Goal: Find contact information: Find contact information

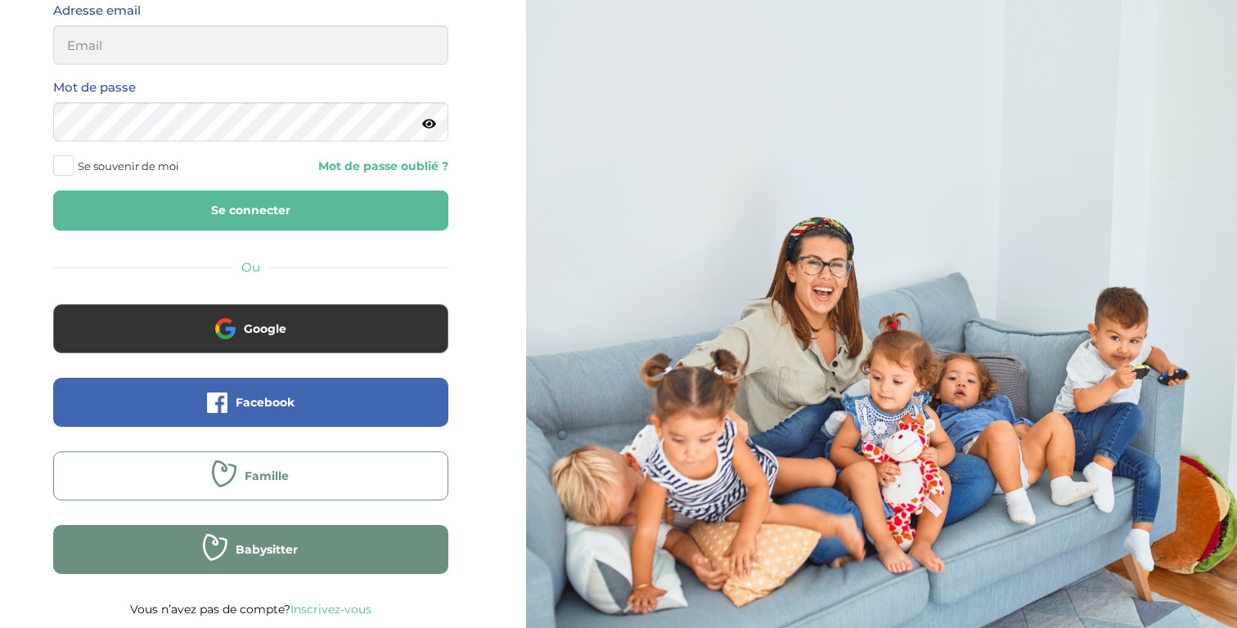
click at [216, 480] on icon at bounding box center [224, 474] width 25 height 27
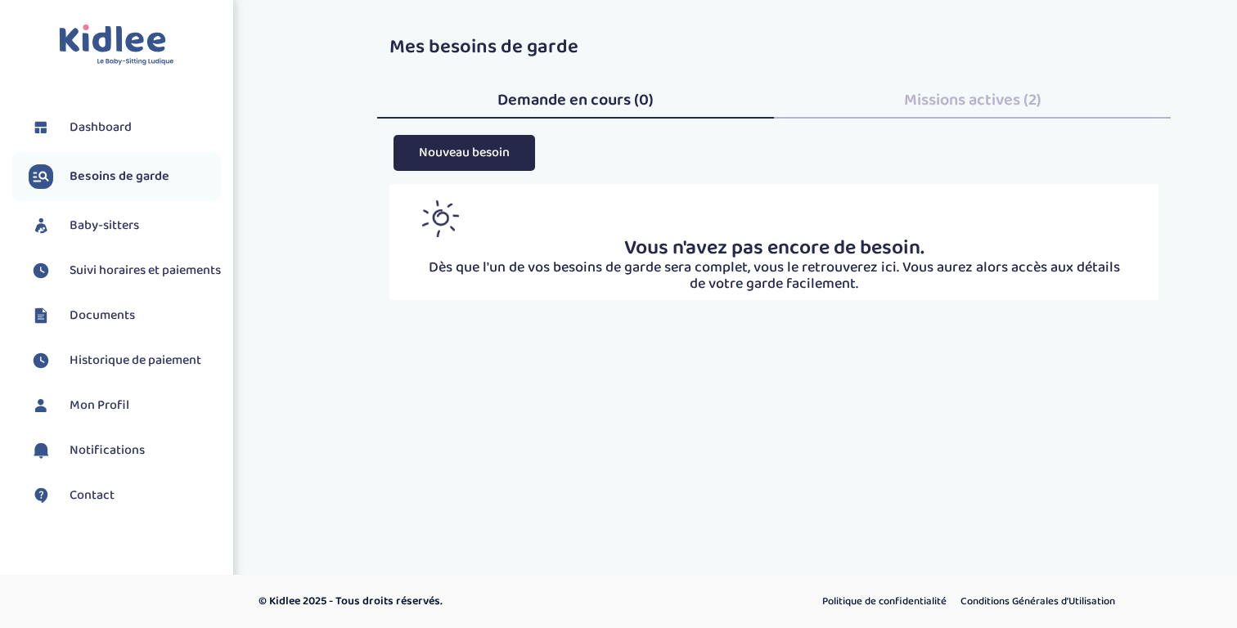
click at [83, 506] on span "Contact" at bounding box center [92, 496] width 45 height 20
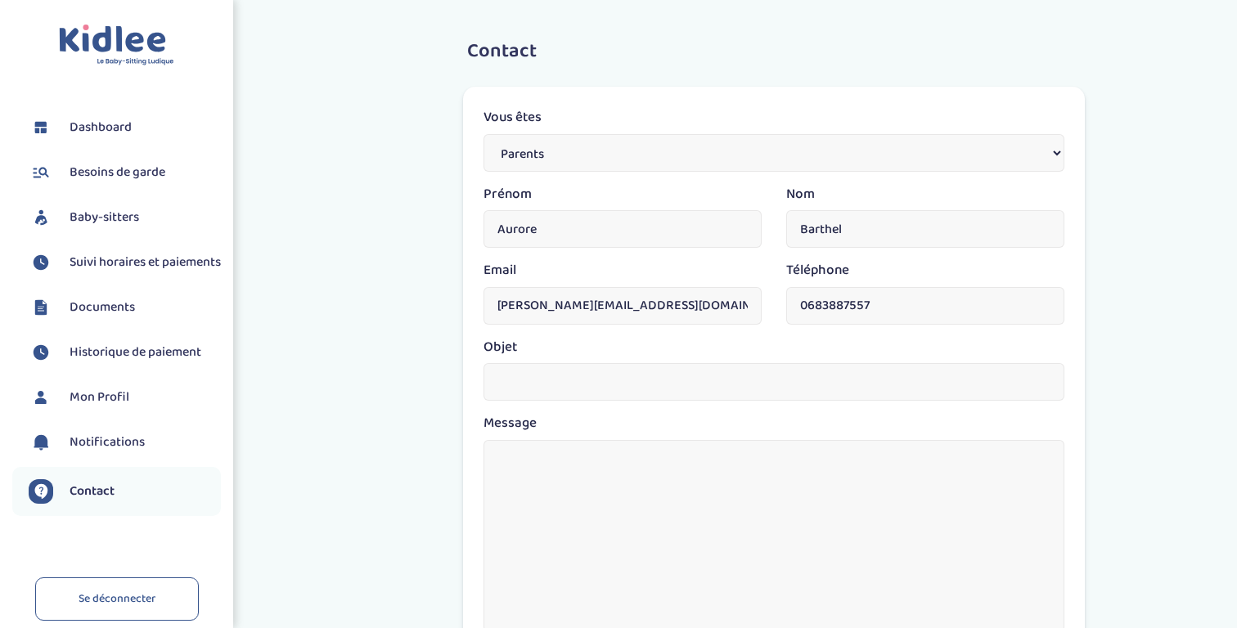
click at [106, 452] on span "Notifications" at bounding box center [107, 443] width 75 height 20
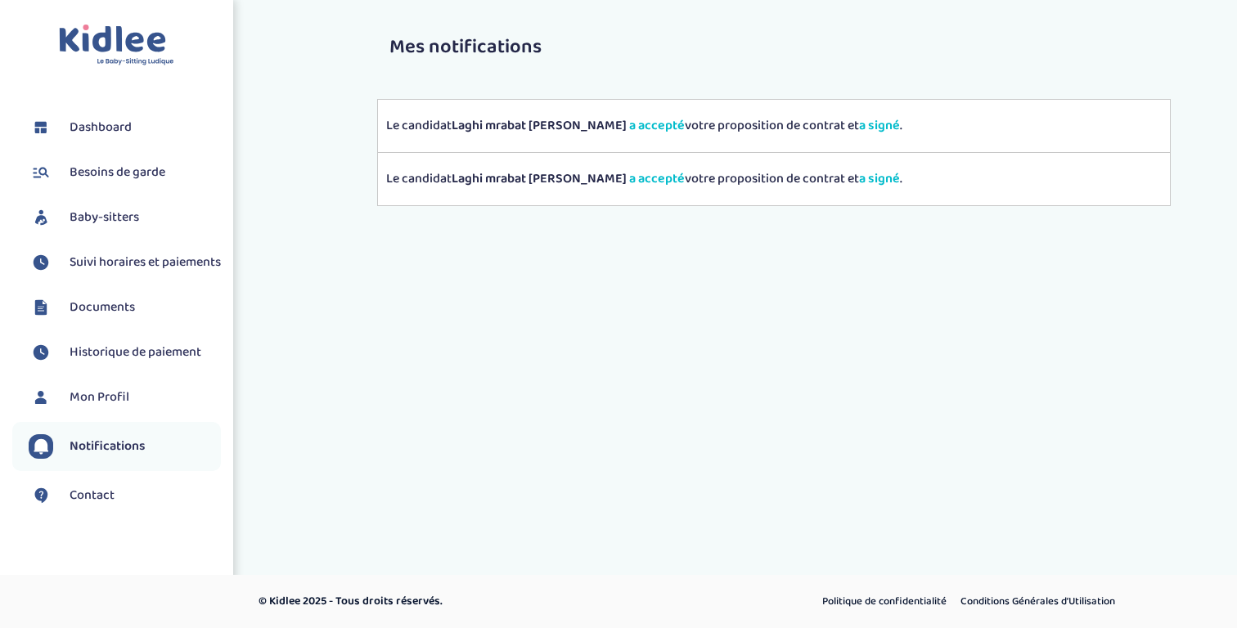
click at [112, 407] on span "Mon Profil" at bounding box center [100, 398] width 60 height 20
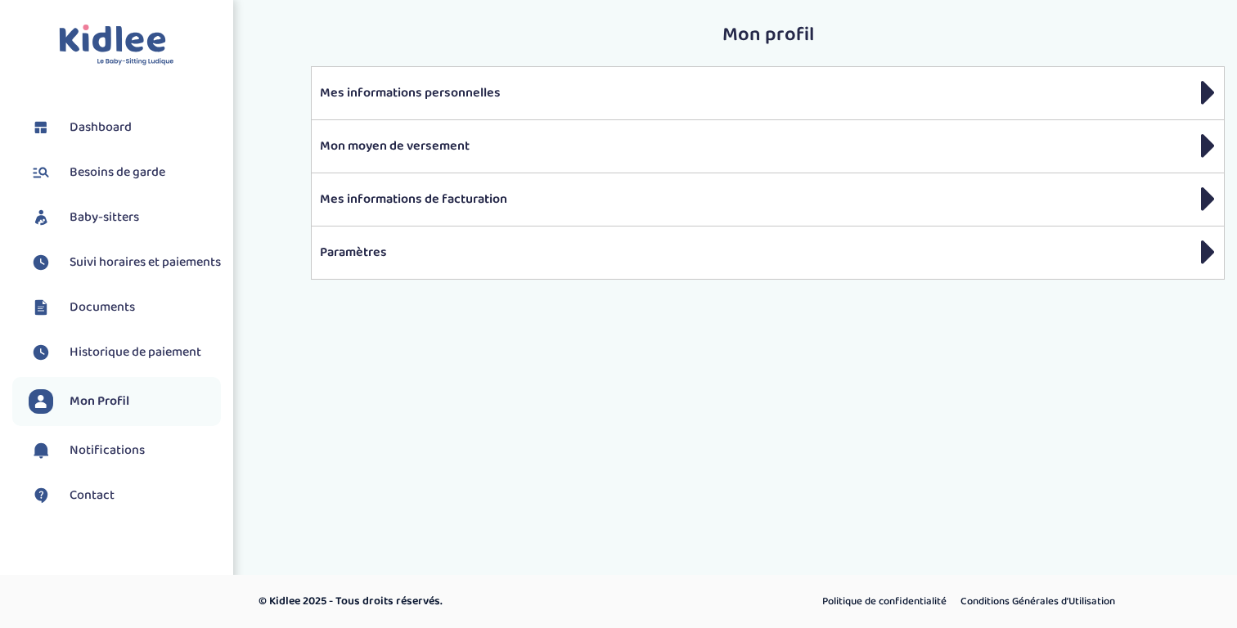
click at [102, 130] on span "Dashboard" at bounding box center [101, 128] width 62 height 20
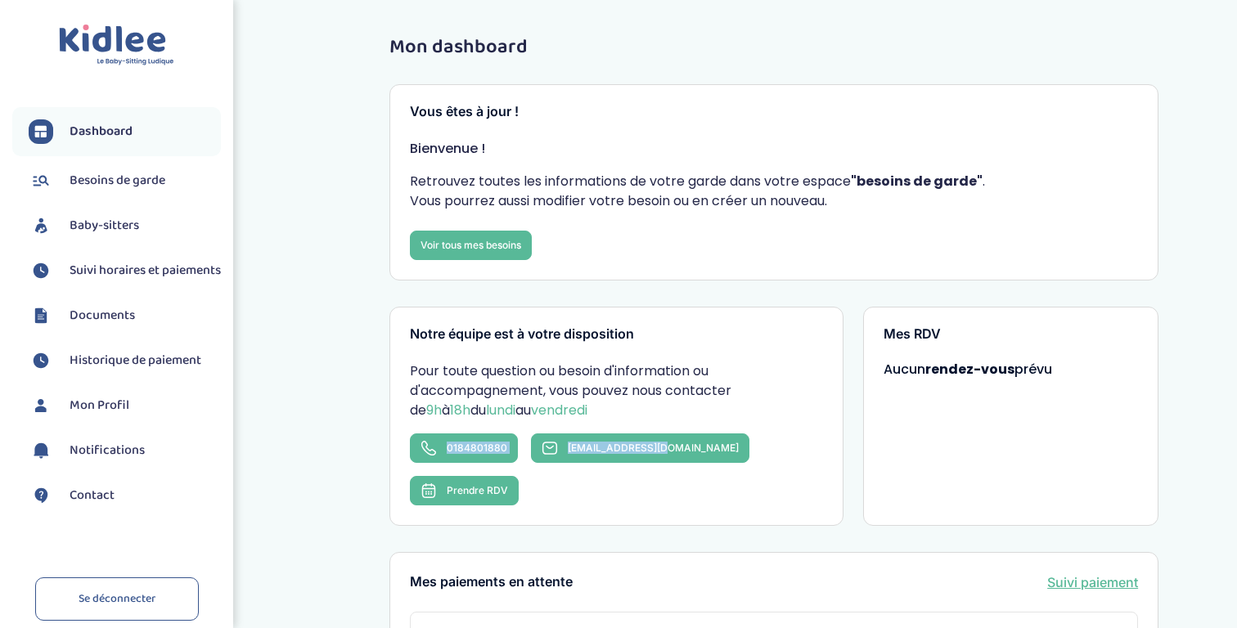
drag, startPoint x: 374, startPoint y: 456, endPoint x: 663, endPoint y: 447, distance: 288.9
click at [663, 447] on div "Mon dashboard Vous êtes à jour ! Bienvenue ! Retrouvez toutes les informations …" at bounding box center [774, 606] width 818 height 1162
copy div "[PHONE_NUMBER] [EMAIL_ADDRESS][DOMAIN_NAME]"
